Goal: Find specific page/section: Find specific page/section

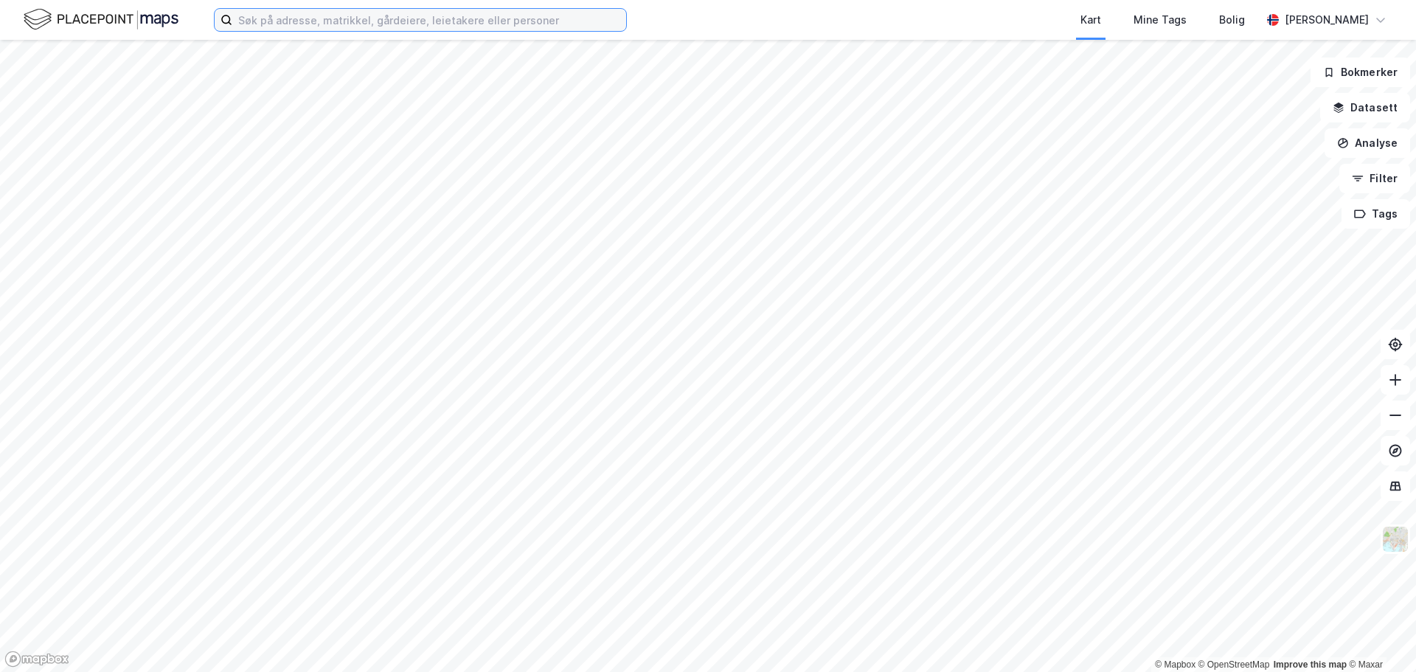
click at [403, 12] on input at bounding box center [429, 20] width 394 height 22
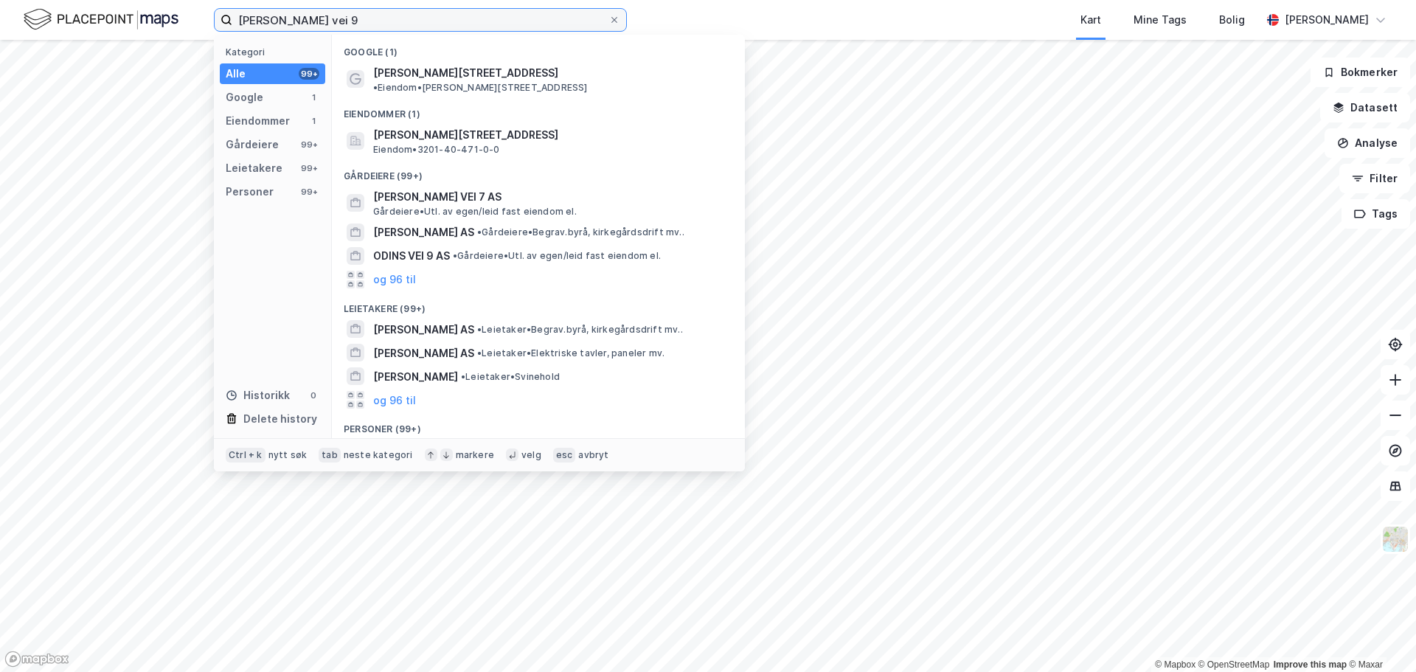
type input "[PERSON_NAME] vei 9"
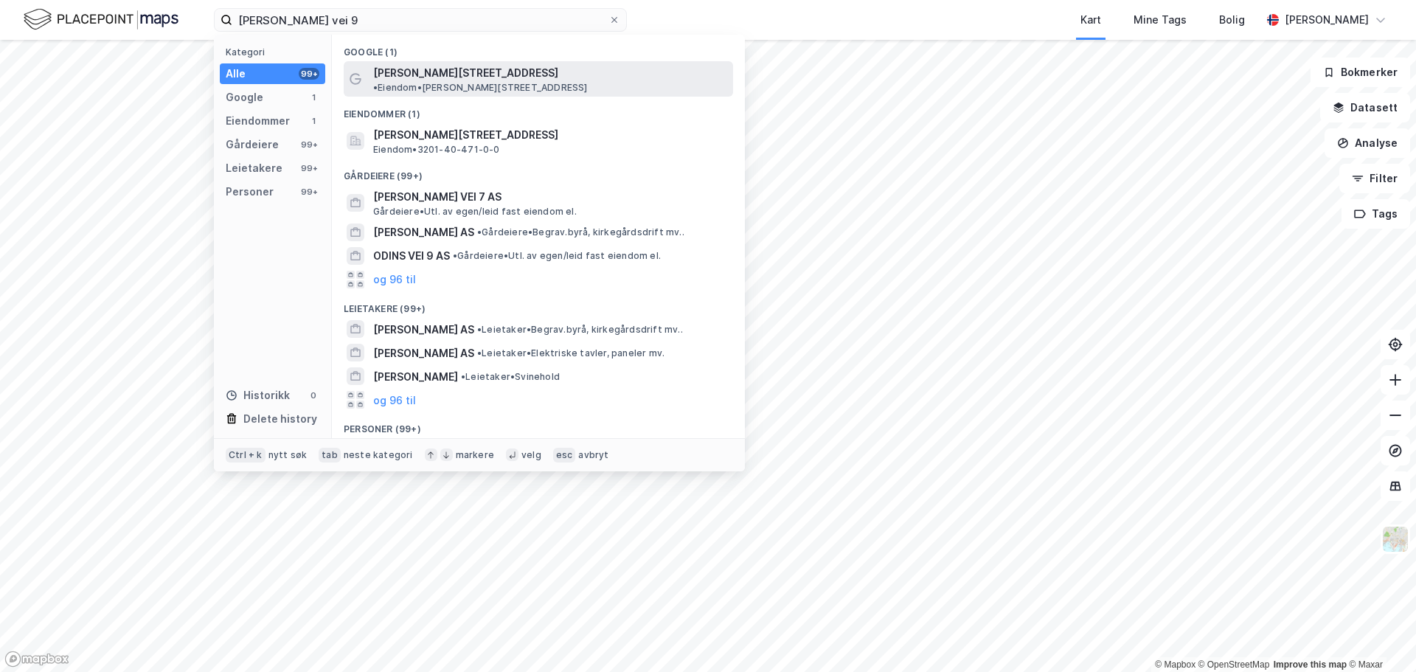
click at [545, 65] on div "[PERSON_NAME][STREET_ADDRESS] • Eiendom • [STREET_ADDRESS]" at bounding box center [551, 78] width 357 height 29
